Goal: Obtain resource: Obtain resource

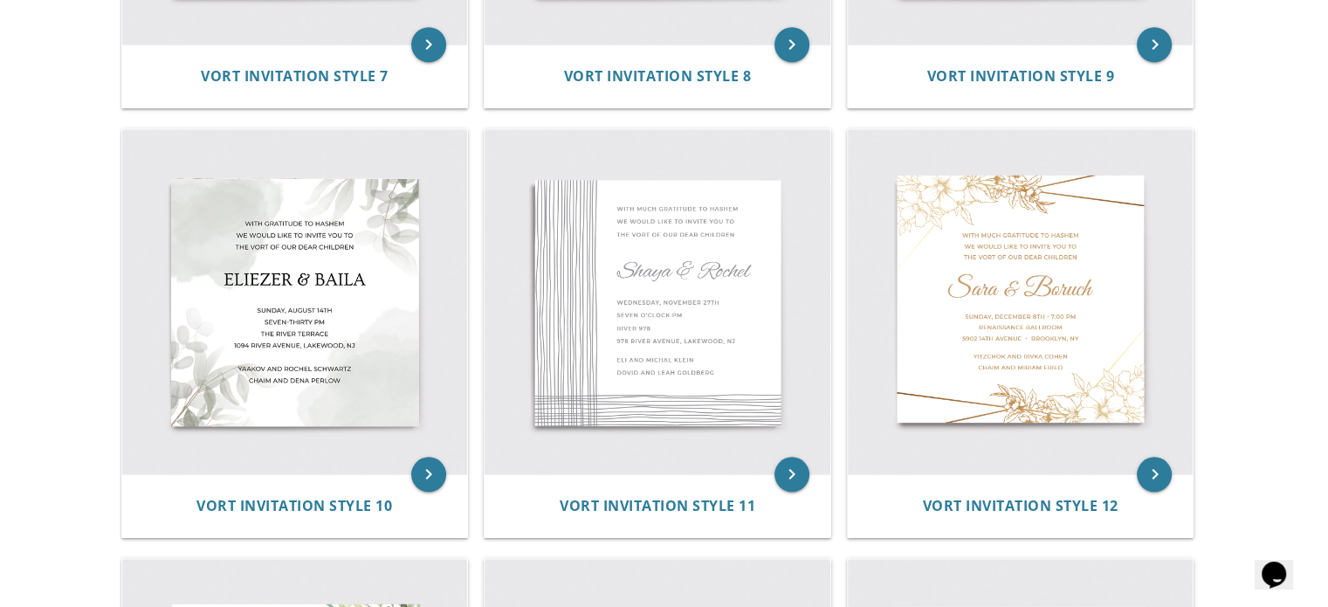
scroll to position [1583, 0]
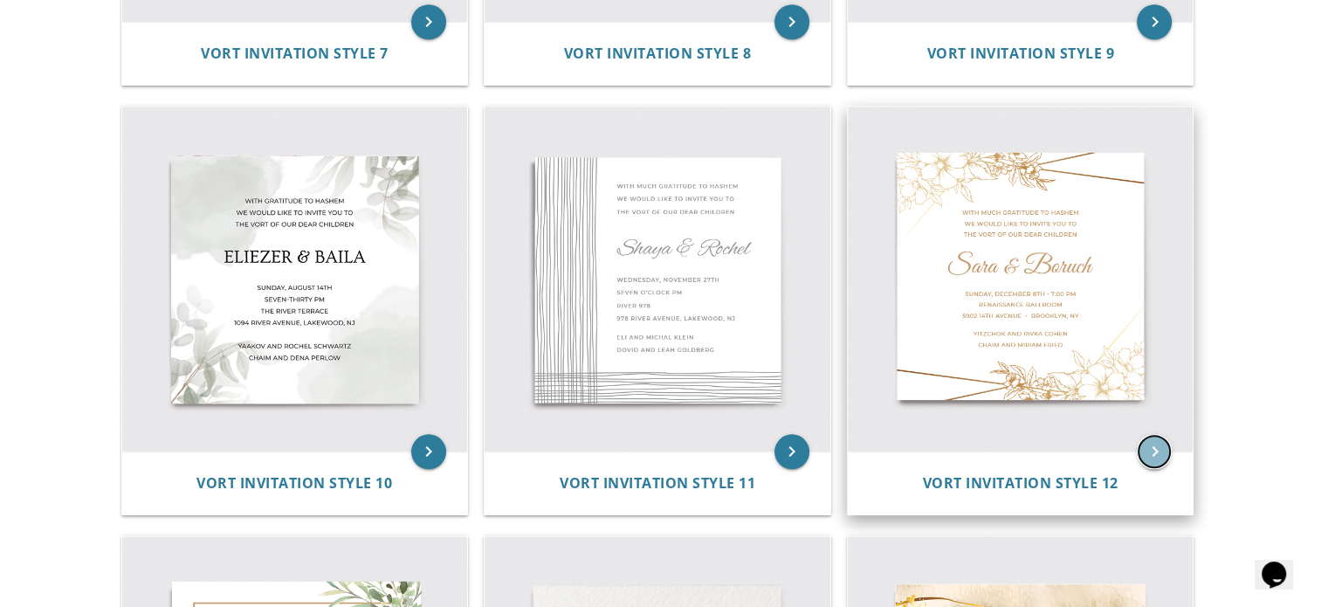
click at [1153, 450] on icon "keyboard_arrow_right" at bounding box center [1154, 451] width 35 height 35
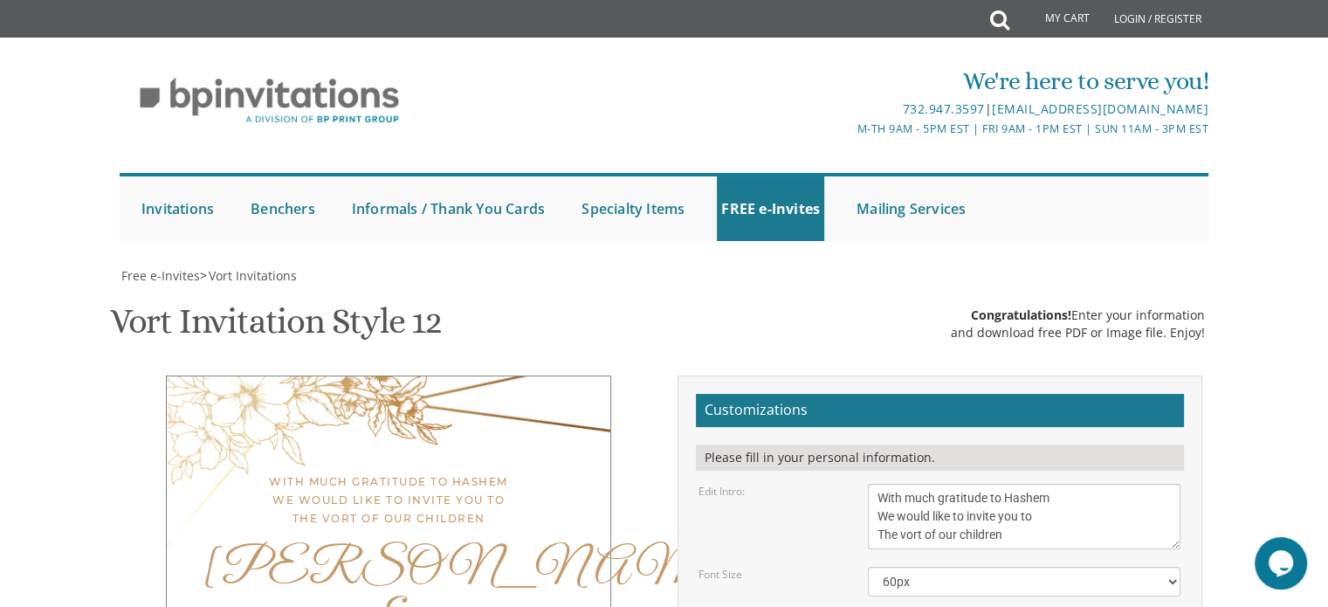
scroll to position [171, 0]
type textarea "S"
type textarea "Avigdor & [PERSON_NAME]"
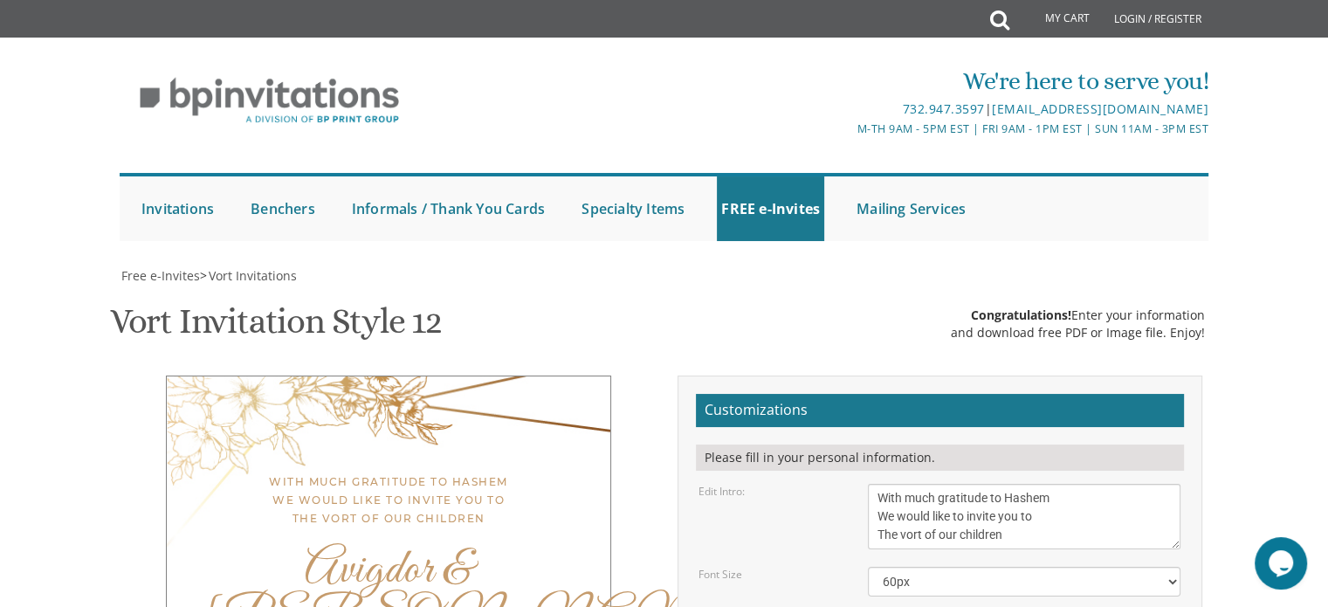
type textarea "Thursday, 8th pm Renaissance Ballroom 5902 14th Avenue • Brooklyn, NY"
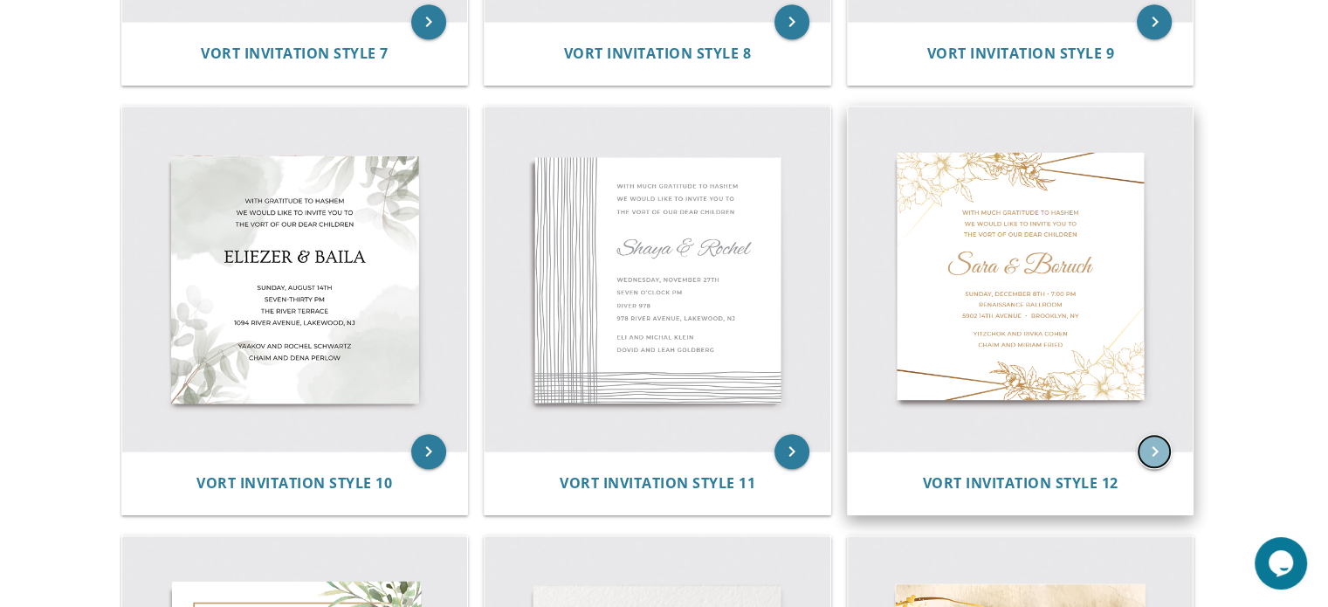
click at [1152, 457] on icon "keyboard_arrow_right" at bounding box center [1154, 451] width 35 height 35
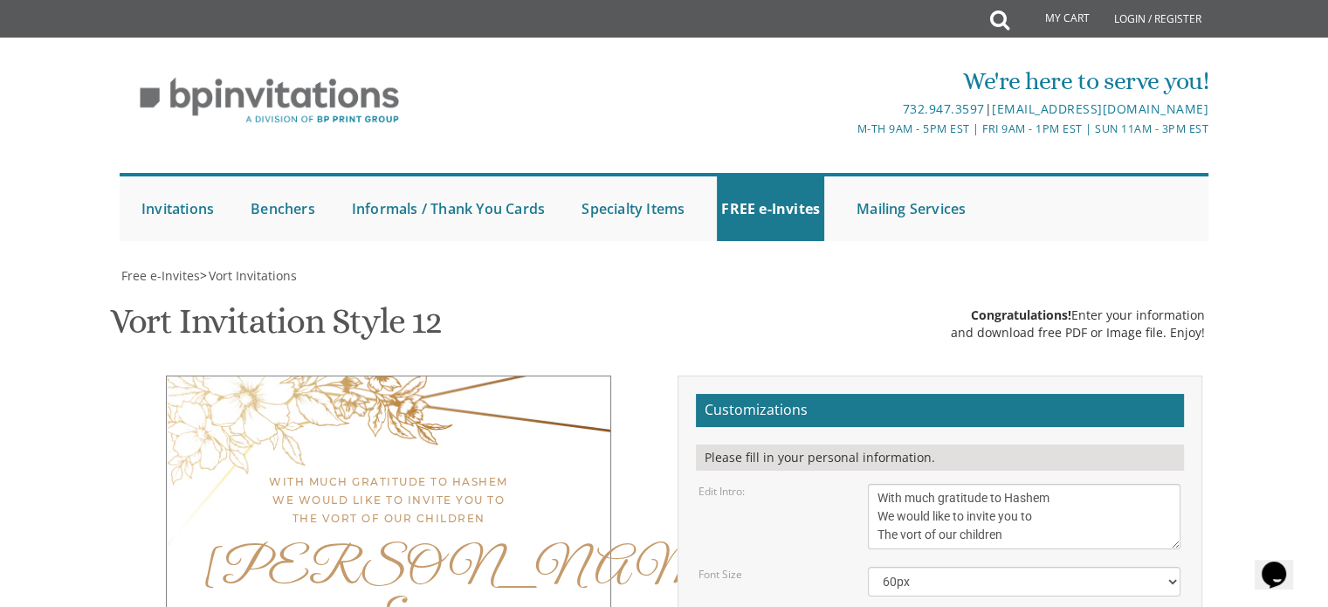
scroll to position [324, 0]
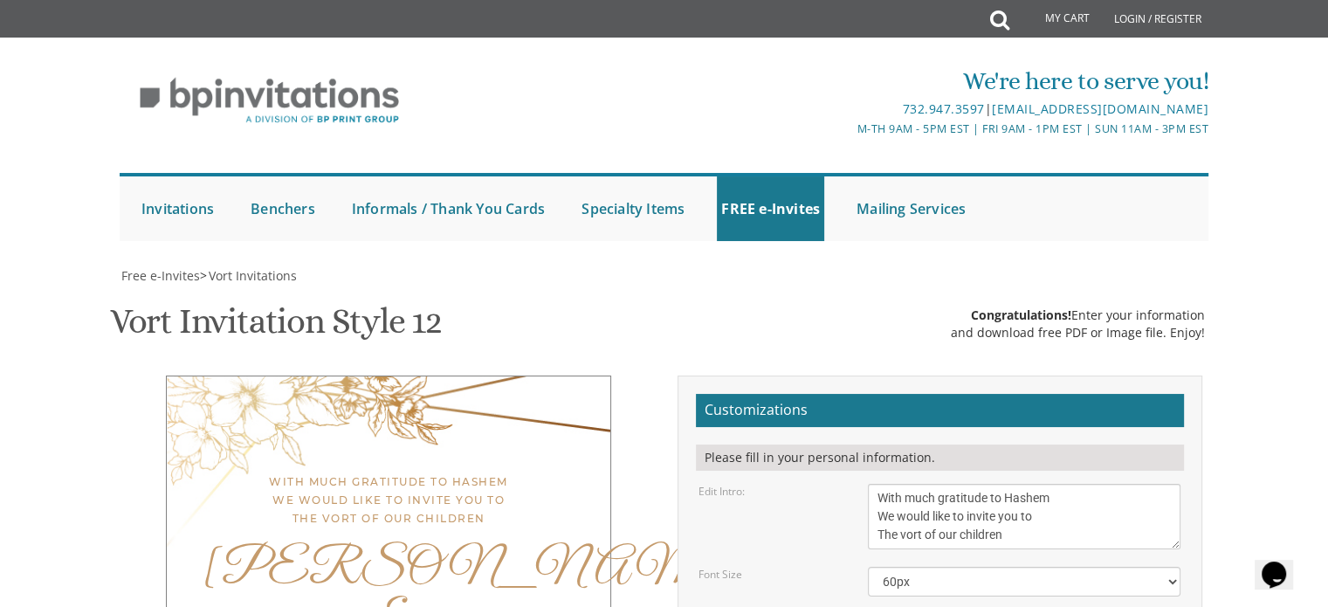
type textarea "[DATE] • 7:00 pm [PERSON_NAME] [STREET_ADDRESS] • [GEOGRAPHIC_DATA], [GEOGRAPHI…"
type textarea "S"
type textarea "Avigdor & [PERSON_NAME]"
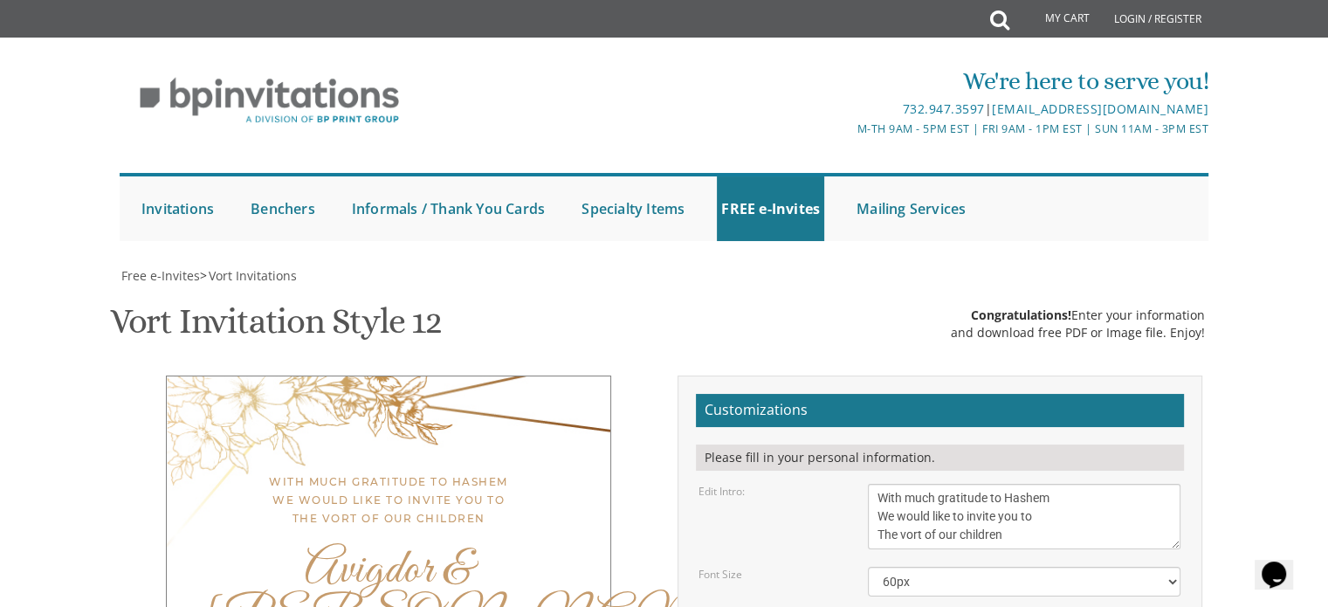
type textarea "Y"
type textarea "[PERSON_NAME] & [PERSON_NAME] [PERSON_NAME] & [PERSON_NAME]"
type input "[EMAIL_ADDRESS][DOMAIN_NAME]"
